Goal: Information Seeking & Learning: Learn about a topic

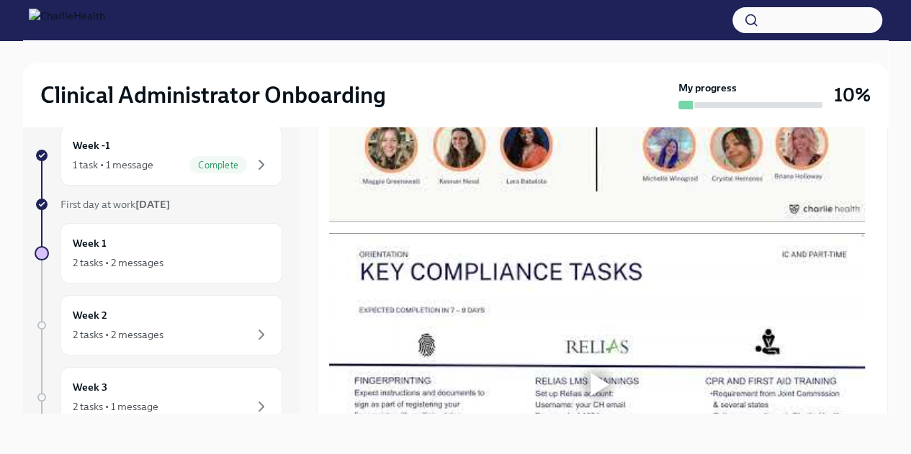
scroll to position [675, 0]
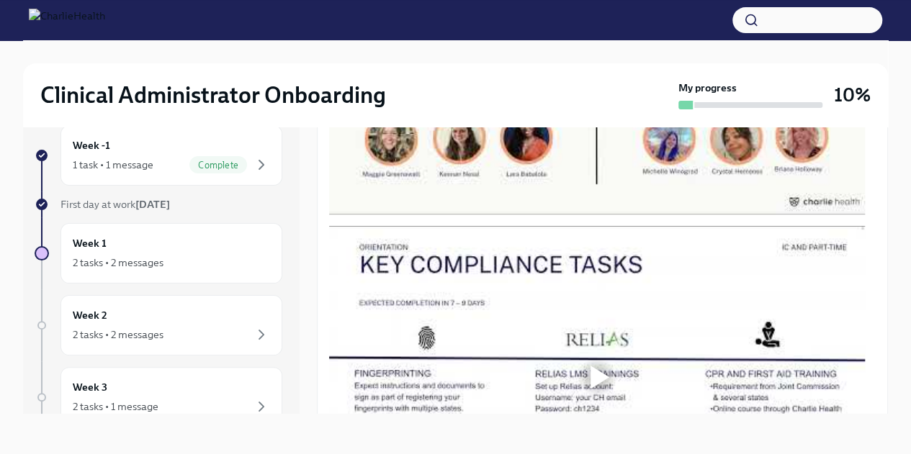
click at [593, 76] on div at bounding box center [599, 64] width 19 height 23
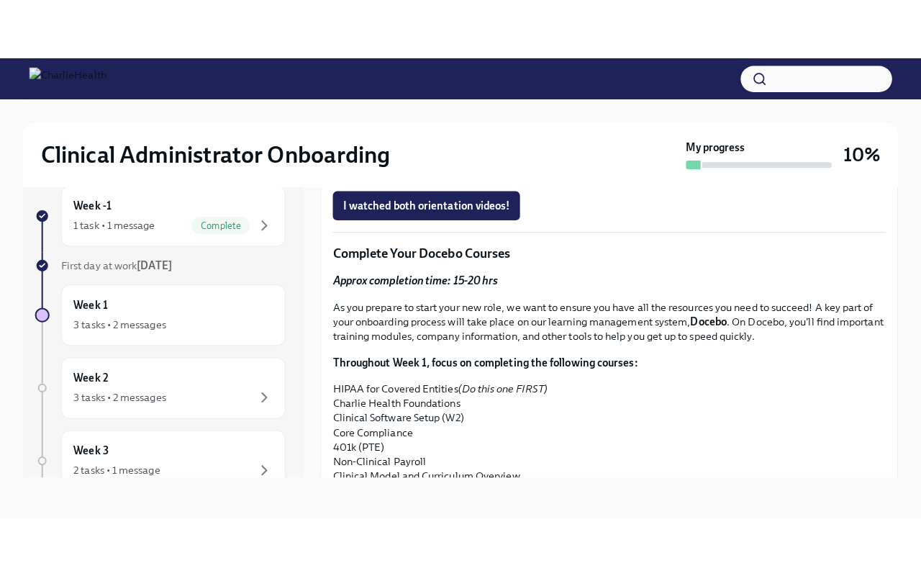
scroll to position [1090, 0]
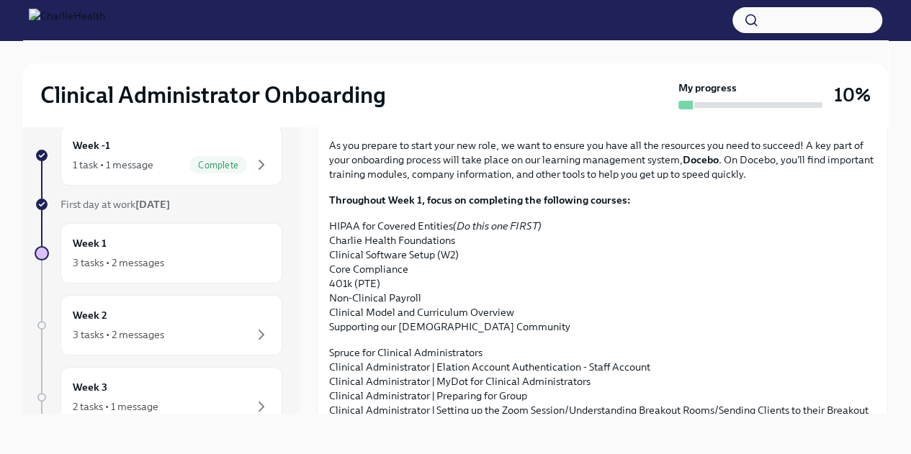
scroll to position [1212, 0]
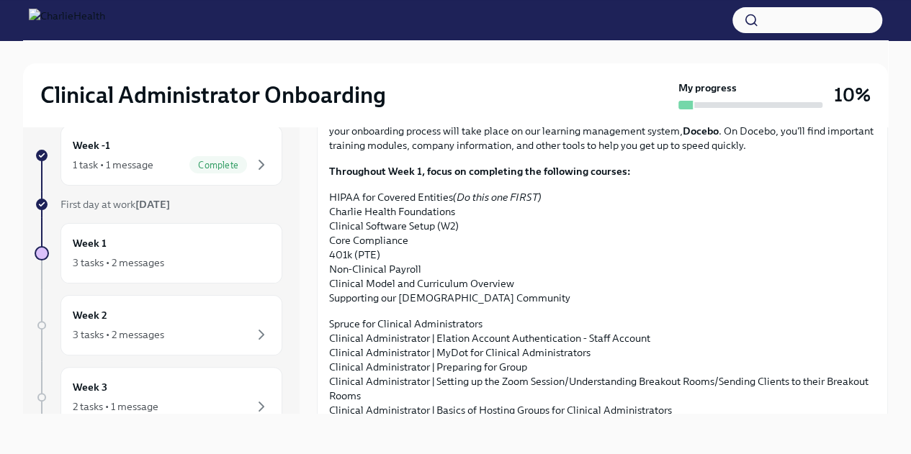
click at [456, 24] on span "I watched both orientation videos!" at bounding box center [421, 16] width 165 height 14
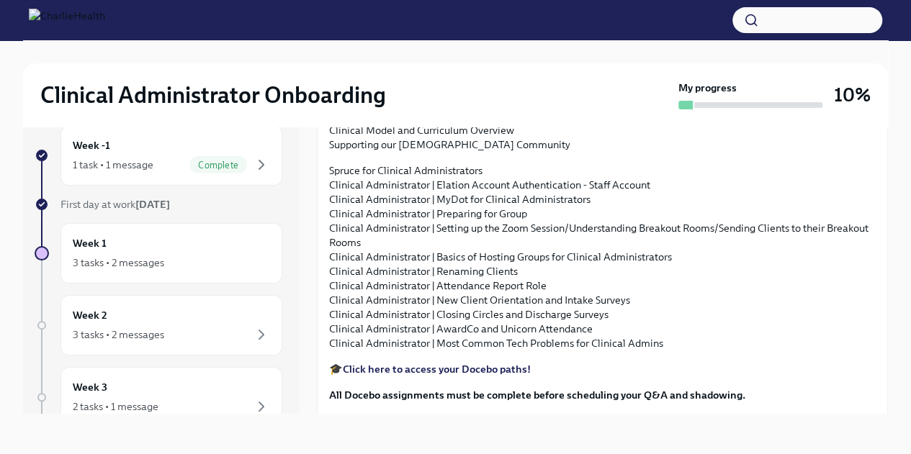
scroll to position [1420, 0]
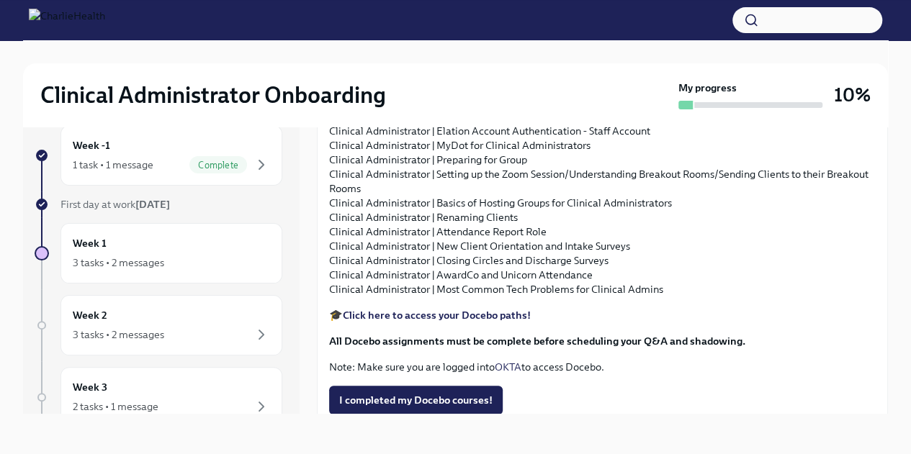
drag, startPoint x: 889, startPoint y: 332, endPoint x: 889, endPoint y: 348, distance: 15.8
click at [889, 348] on div "Clinical Administrator Onboarding My progress 10% Week -1 1 task • 1 message Co…" at bounding box center [455, 235] width 911 height 438
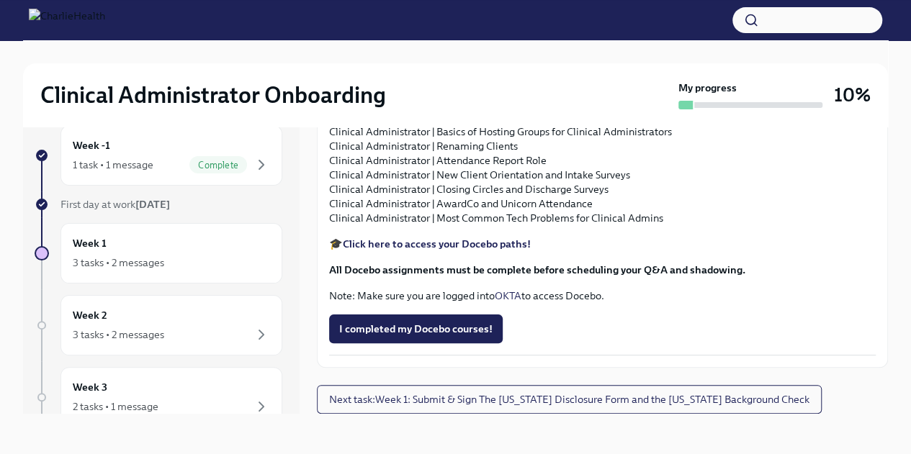
scroll to position [1761, 0]
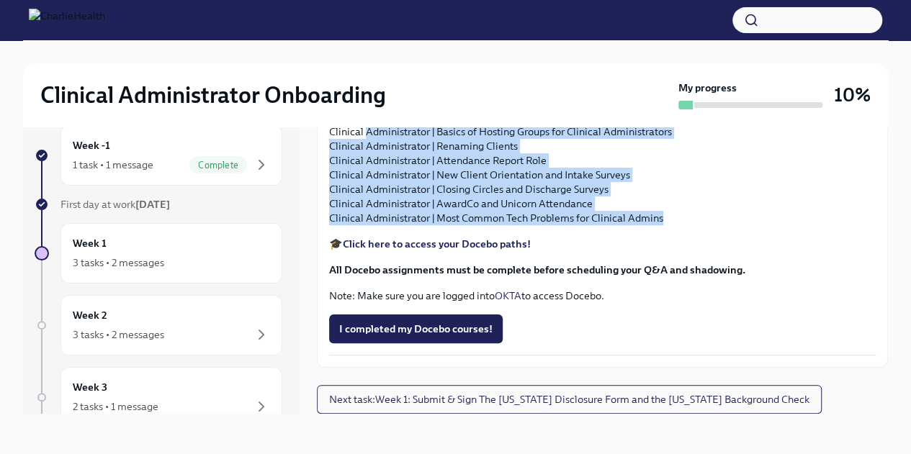
drag, startPoint x: 664, startPoint y: 217, endPoint x: 363, endPoint y: 133, distance: 312.5
click at [363, 133] on p "Spruce for Clinical Administrators Clinical Administrator | Elation Account Aut…" at bounding box center [602, 131] width 546 height 187
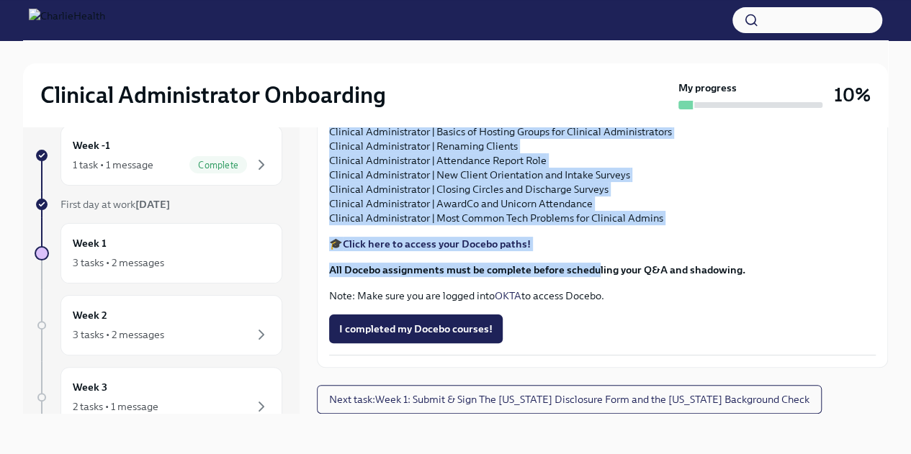
scroll to position [1634, 0]
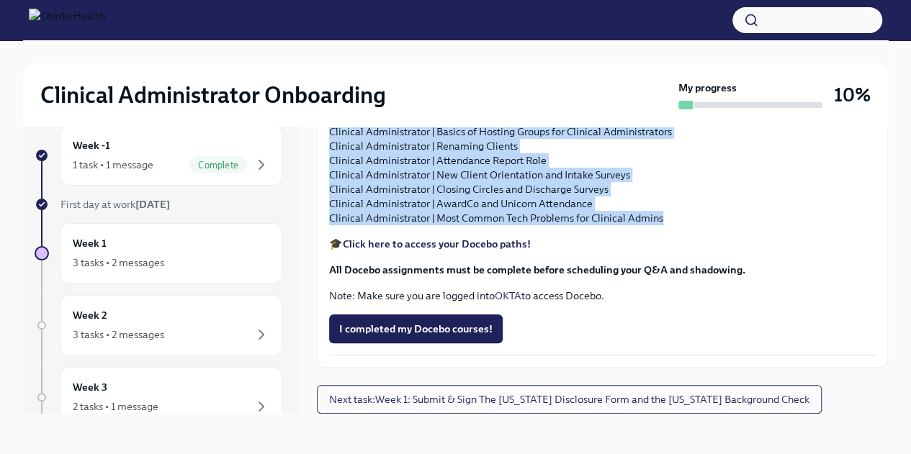
drag, startPoint x: 330, startPoint y: 238, endPoint x: 664, endPoint y: 349, distance: 351.9
click at [664, 303] on div "Approx completion time: 15-20 hrs As you prepare to start your new role, we wan…" at bounding box center [602, 54] width 546 height 498
copy div "HIPAA for Covered Entities (Do this one FIRST) Charlie Health Foundations Clini…"
